Goal: Transaction & Acquisition: Purchase product/service

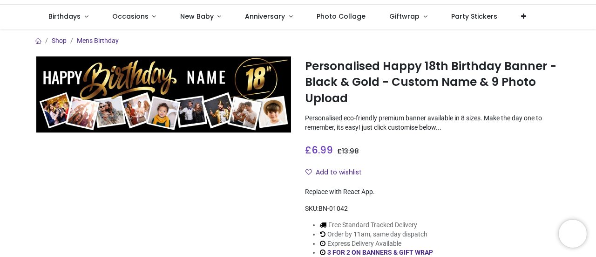
scroll to position [47, 0]
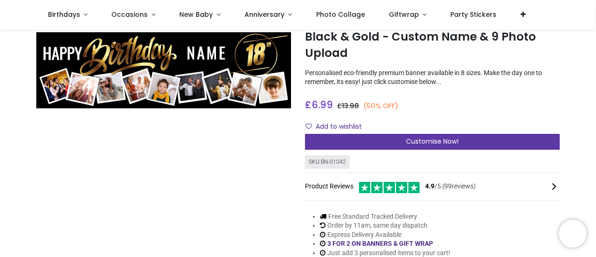
click at [413, 140] on span "Customise Now!" at bounding box center [432, 140] width 53 height 9
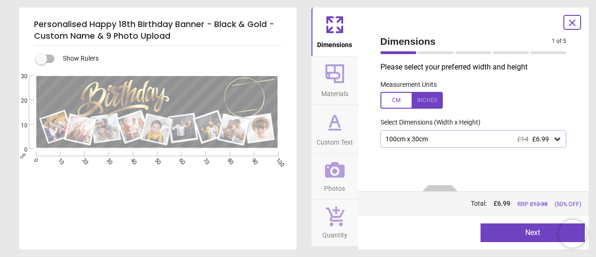
click at [332, 176] on icon at bounding box center [335, 170] width 20 height 16
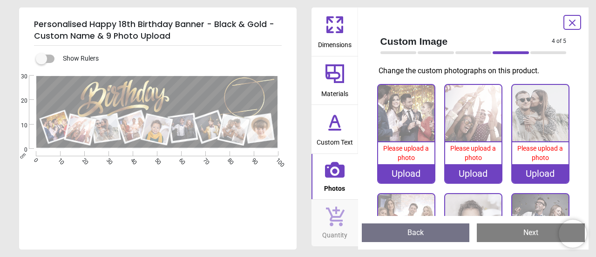
click at [401, 172] on div "Upload" at bounding box center [406, 173] width 56 height 19
click at [401, 171] on div "Upload" at bounding box center [406, 173] width 56 height 19
click at [406, 168] on div "Upload" at bounding box center [406, 173] width 56 height 19
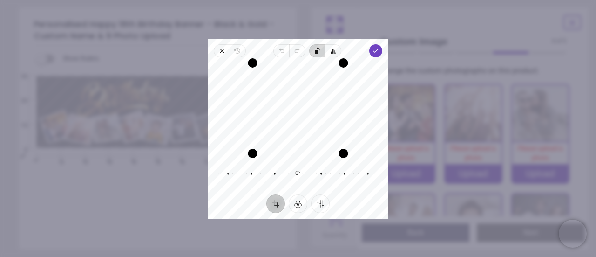
drag, startPoint x: 309, startPoint y: 64, endPoint x: 311, endPoint y: 57, distance: 7.1
click at [311, 57] on div "Close Revert Undo Redo Rotate left Flip horizontal Done Crop Filter Finetune Re…" at bounding box center [298, 129] width 180 height 180
click at [373, 52] on icon "button" at bounding box center [375, 50] width 7 height 7
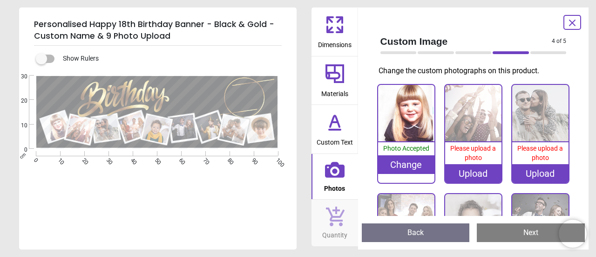
click at [570, 21] on icon at bounding box center [572, 23] width 6 height 6
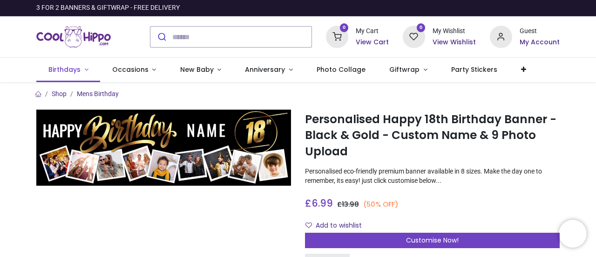
click at [82, 70] on link "Birthdays" at bounding box center [68, 70] width 64 height 24
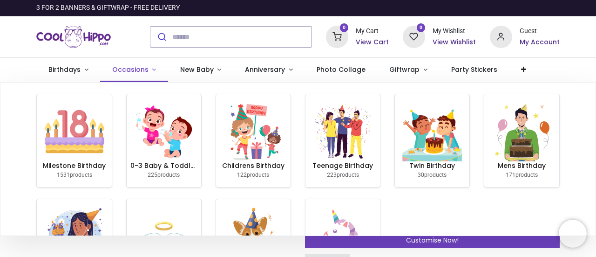
click at [143, 68] on span "Occasions" at bounding box center [130, 69] width 36 height 9
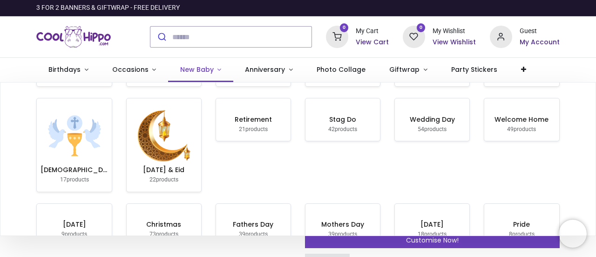
scroll to position [47, 0]
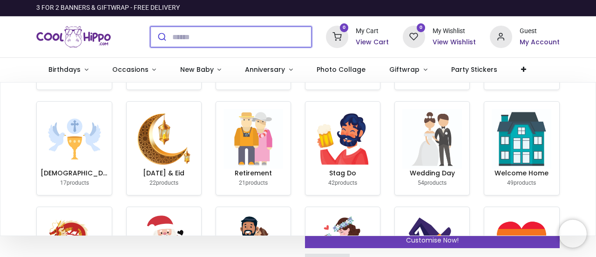
click at [192, 39] on input "search" at bounding box center [241, 37] width 139 height 20
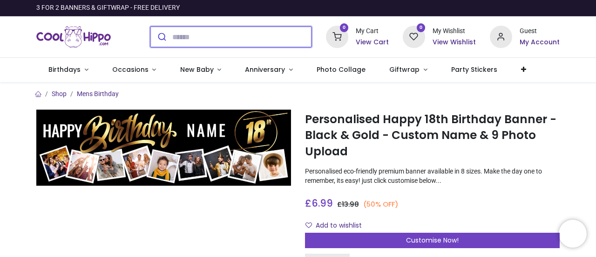
click at [192, 39] on input "search" at bounding box center [241, 37] width 139 height 20
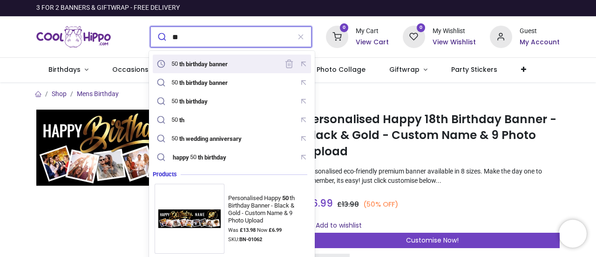
click at [197, 60] on mark "th birthday banner" at bounding box center [203, 63] width 51 height 9
type input "**********"
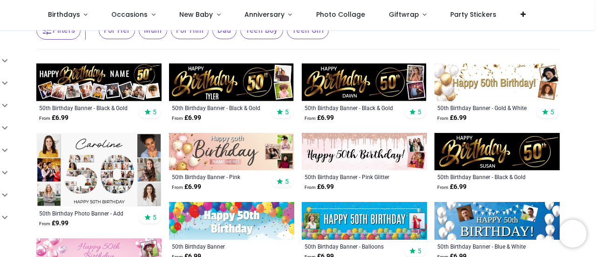
scroll to position [93, 0]
